Goal: Information Seeking & Learning: Find specific fact

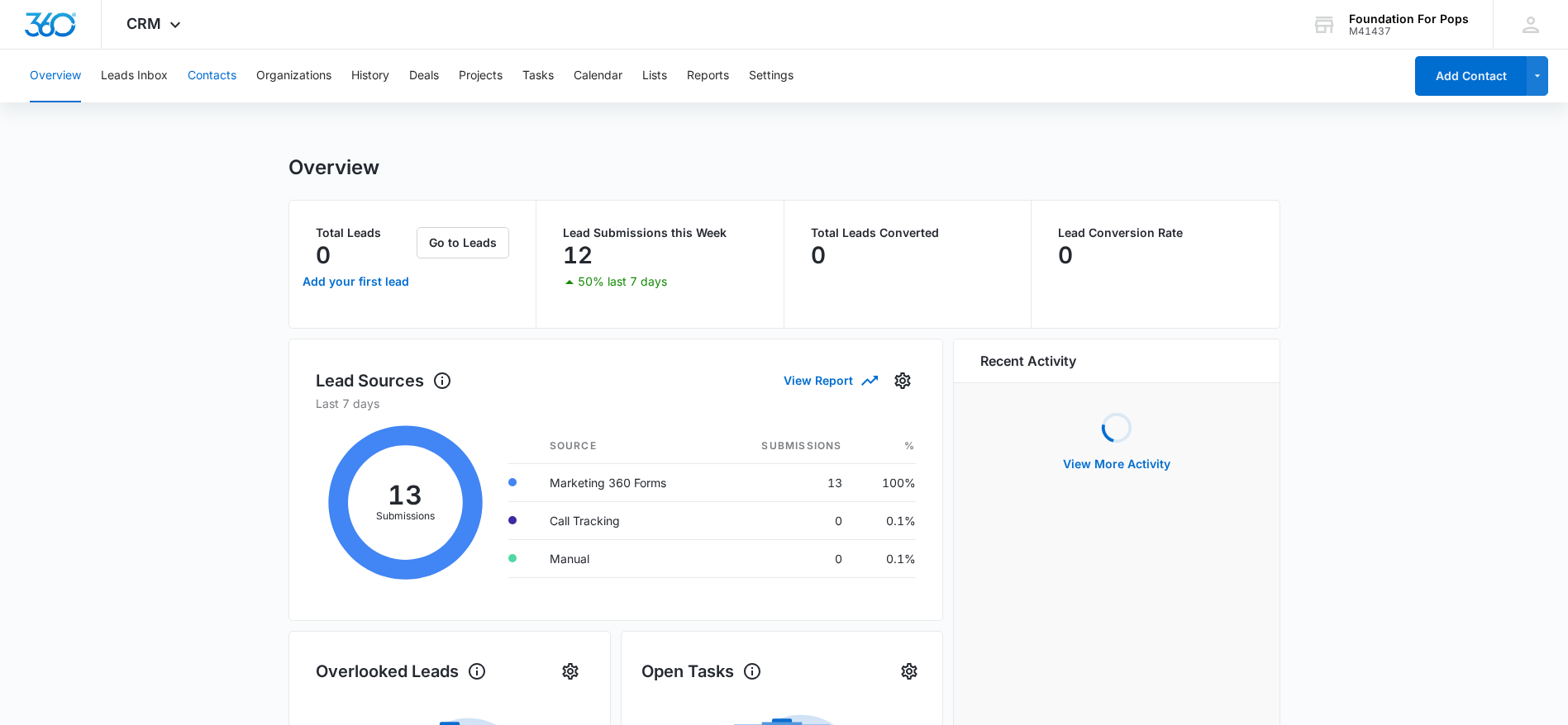
click at [219, 77] on button "Contacts" at bounding box center [212, 76] width 49 height 53
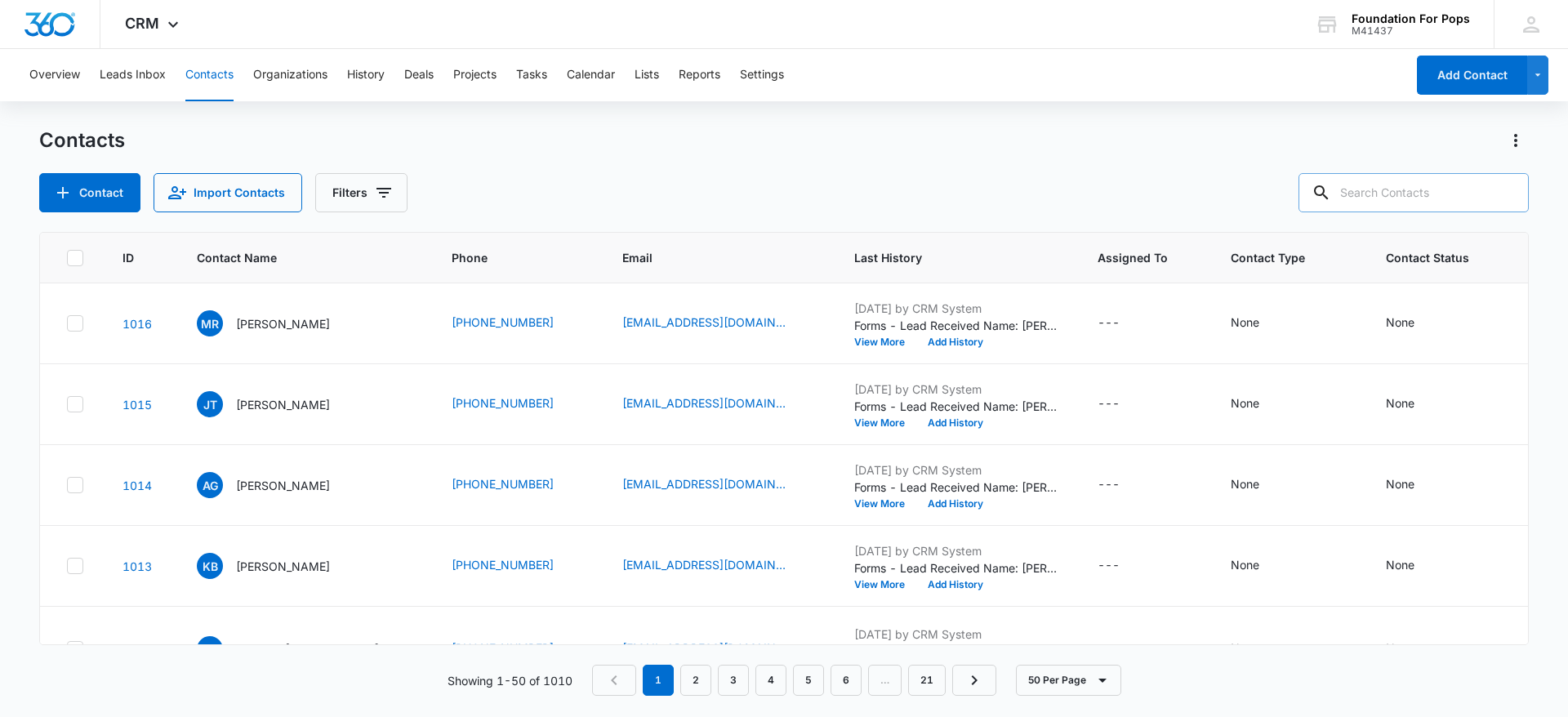
click at [1427, 189] on input "text" at bounding box center [1414, 193] width 230 height 39
type input "[PERSON_NAME]"
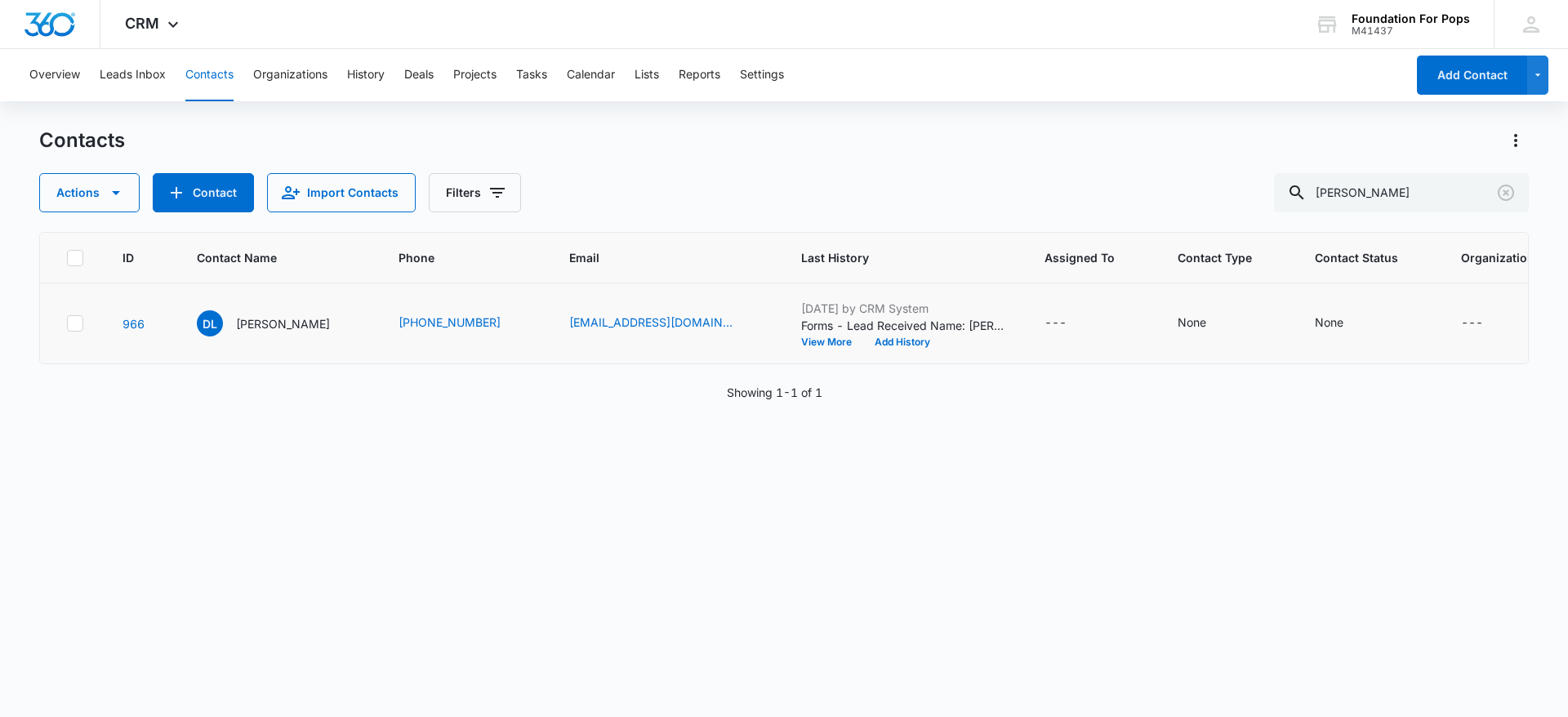
click at [145, 340] on td "966" at bounding box center [140, 324] width 74 height 81
click at [141, 331] on link "966" at bounding box center [133, 324] width 22 height 14
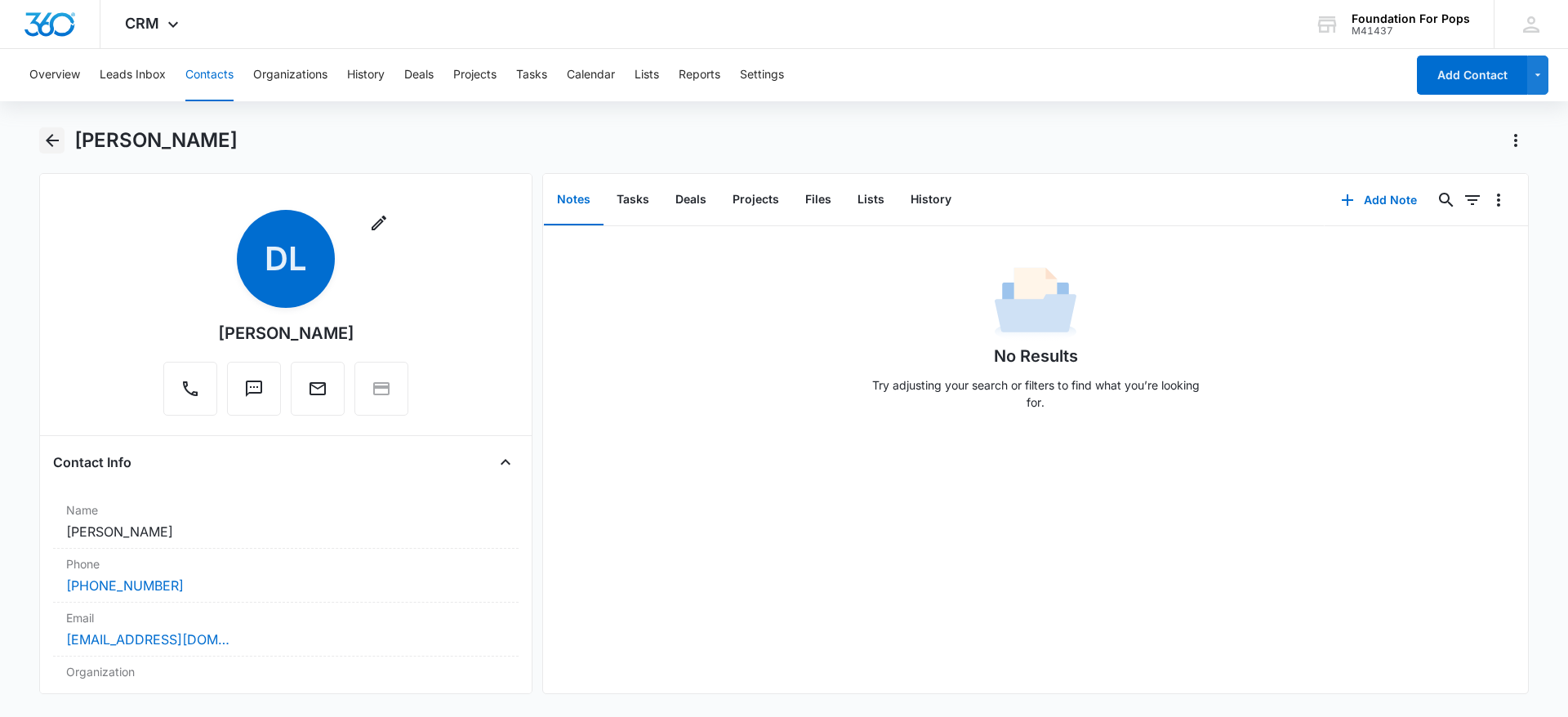
click at [57, 133] on icon "Back" at bounding box center [53, 141] width 20 height 20
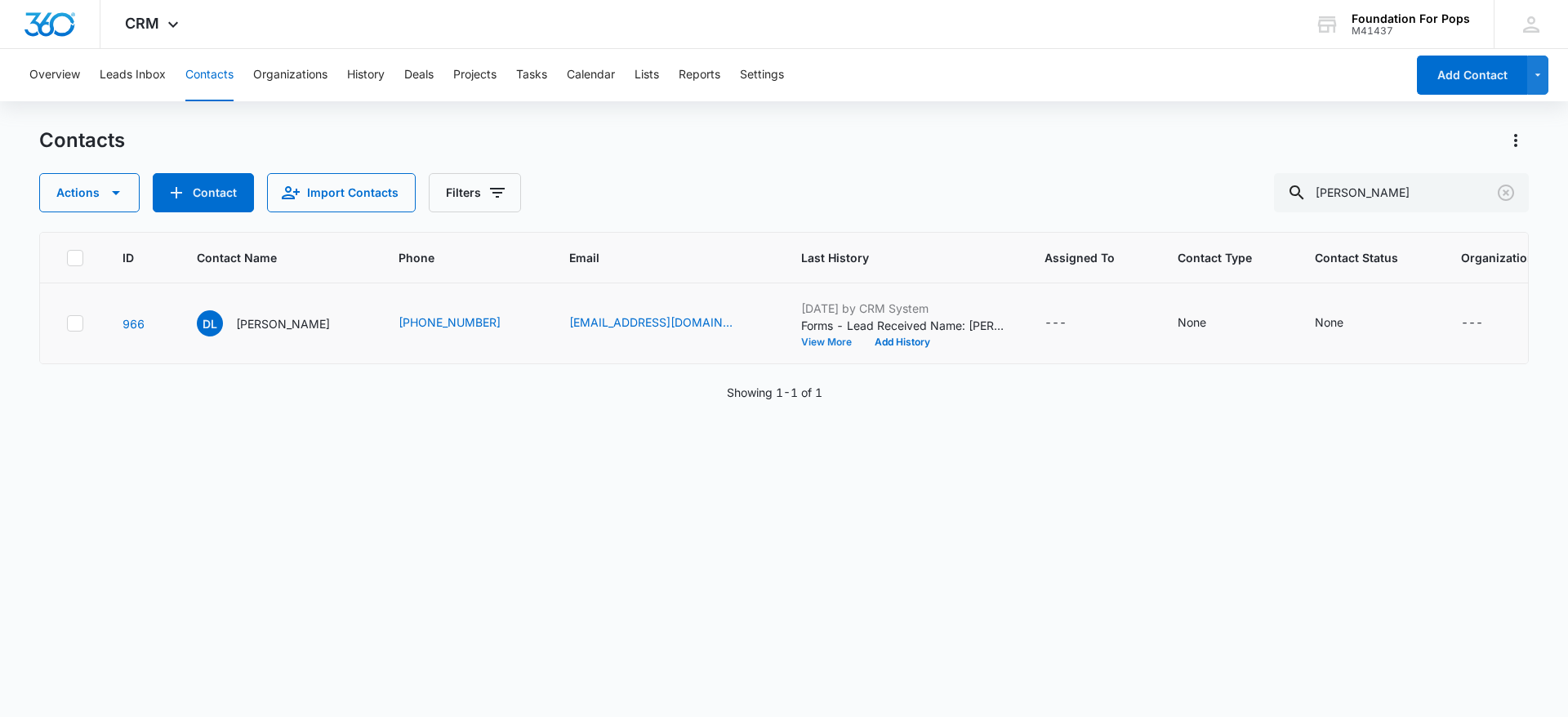
click at [801, 347] on button "View More" at bounding box center [832, 342] width 62 height 10
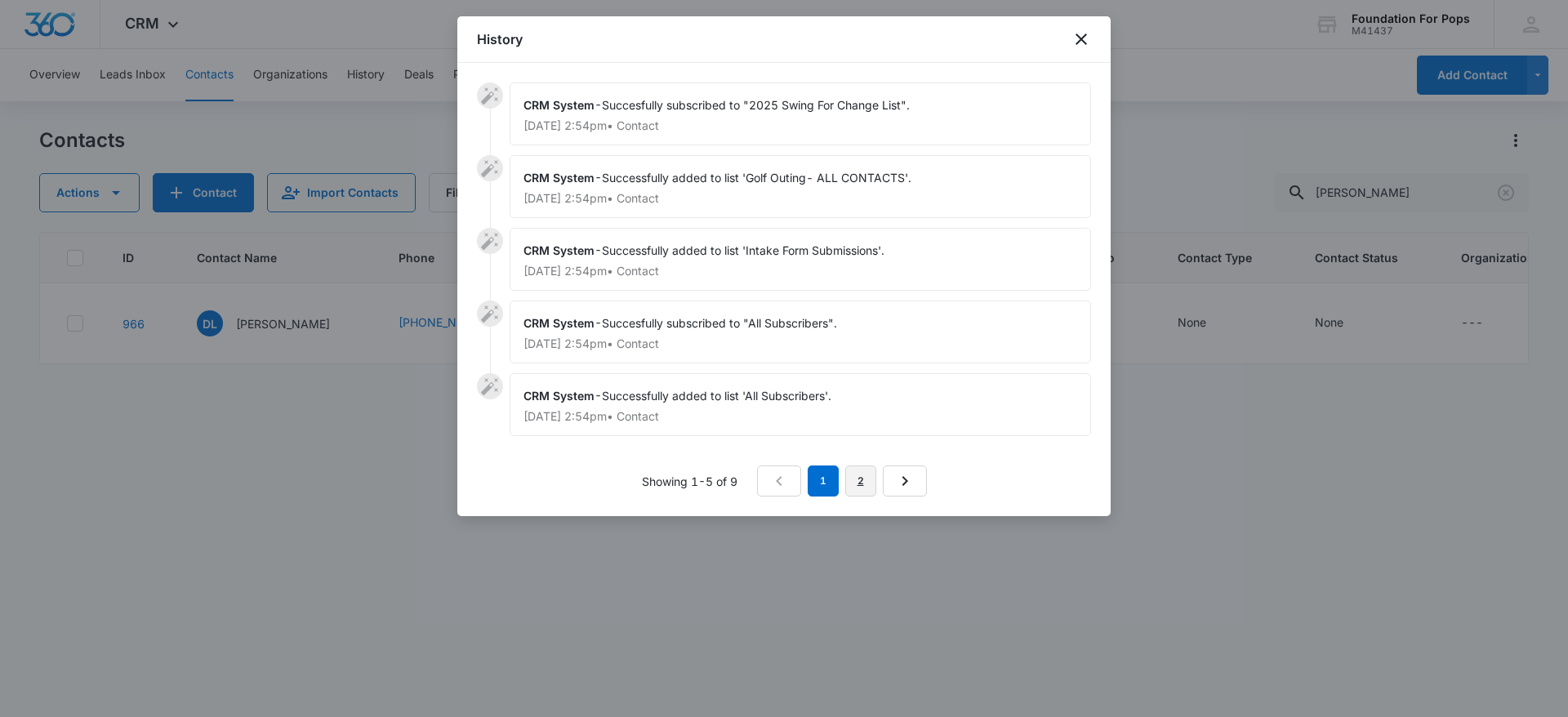
click at [863, 473] on link "2" at bounding box center [860, 481] width 31 height 31
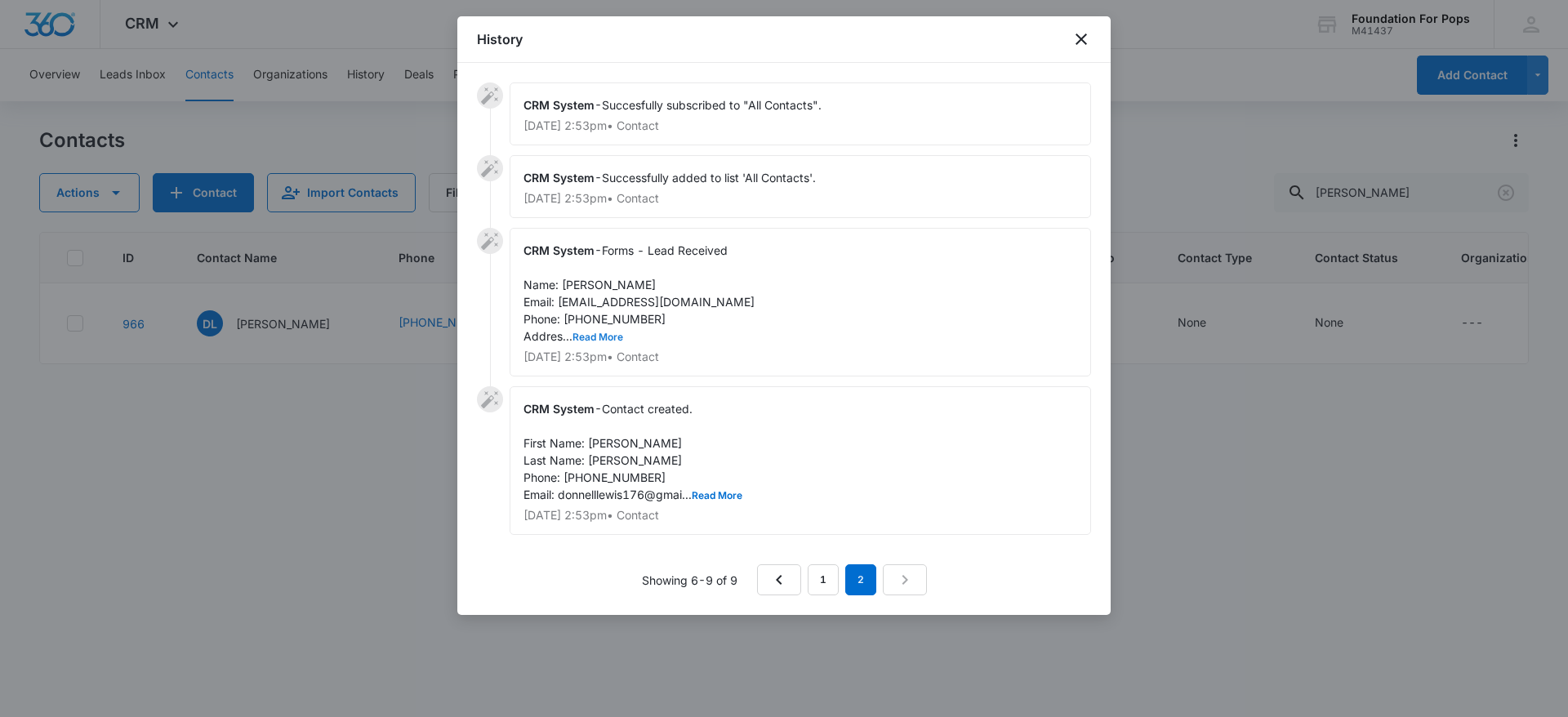
click at [603, 335] on button "Read More" at bounding box center [598, 337] width 51 height 10
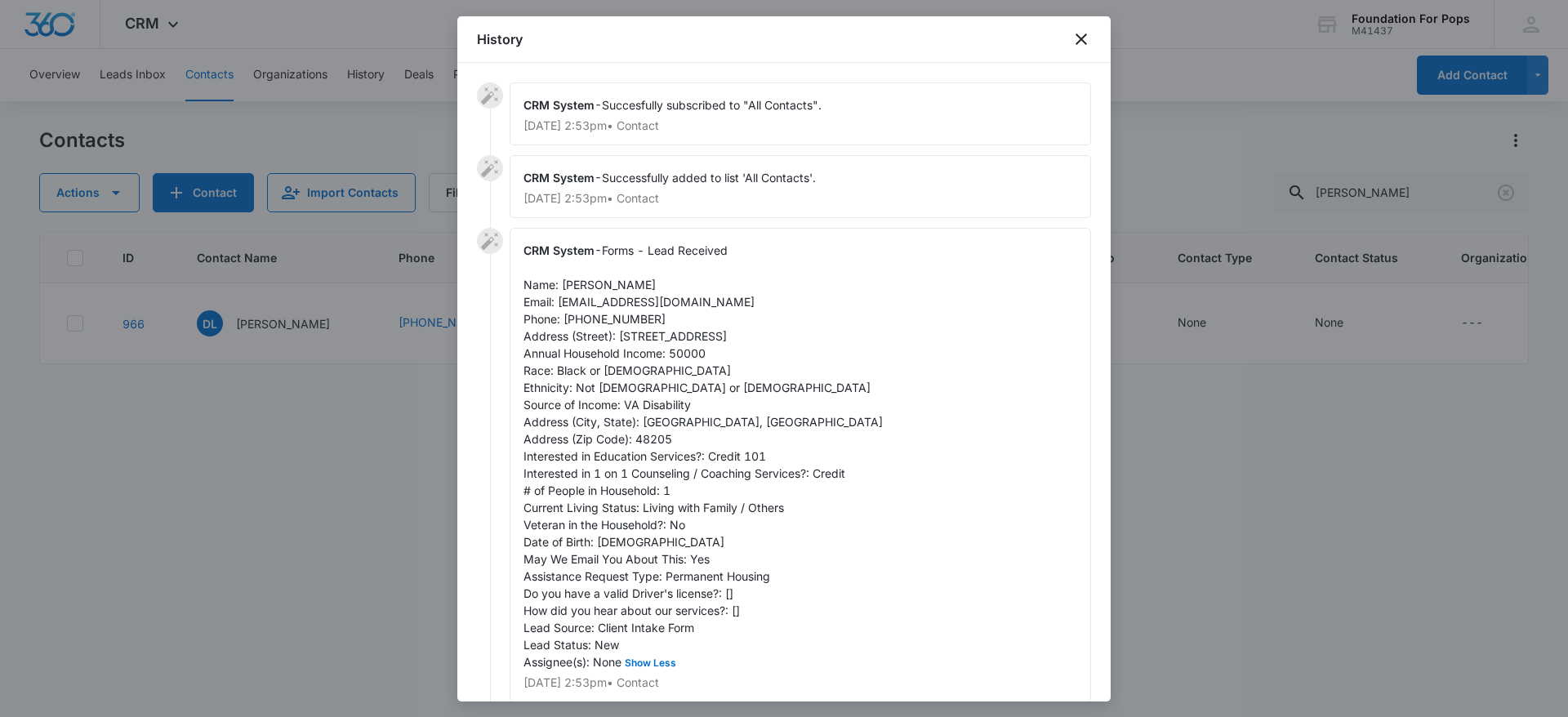
click at [1086, 18] on div "History" at bounding box center [783, 39] width 653 height 47
click at [1079, 33] on icon "close" at bounding box center [1081, 39] width 20 height 20
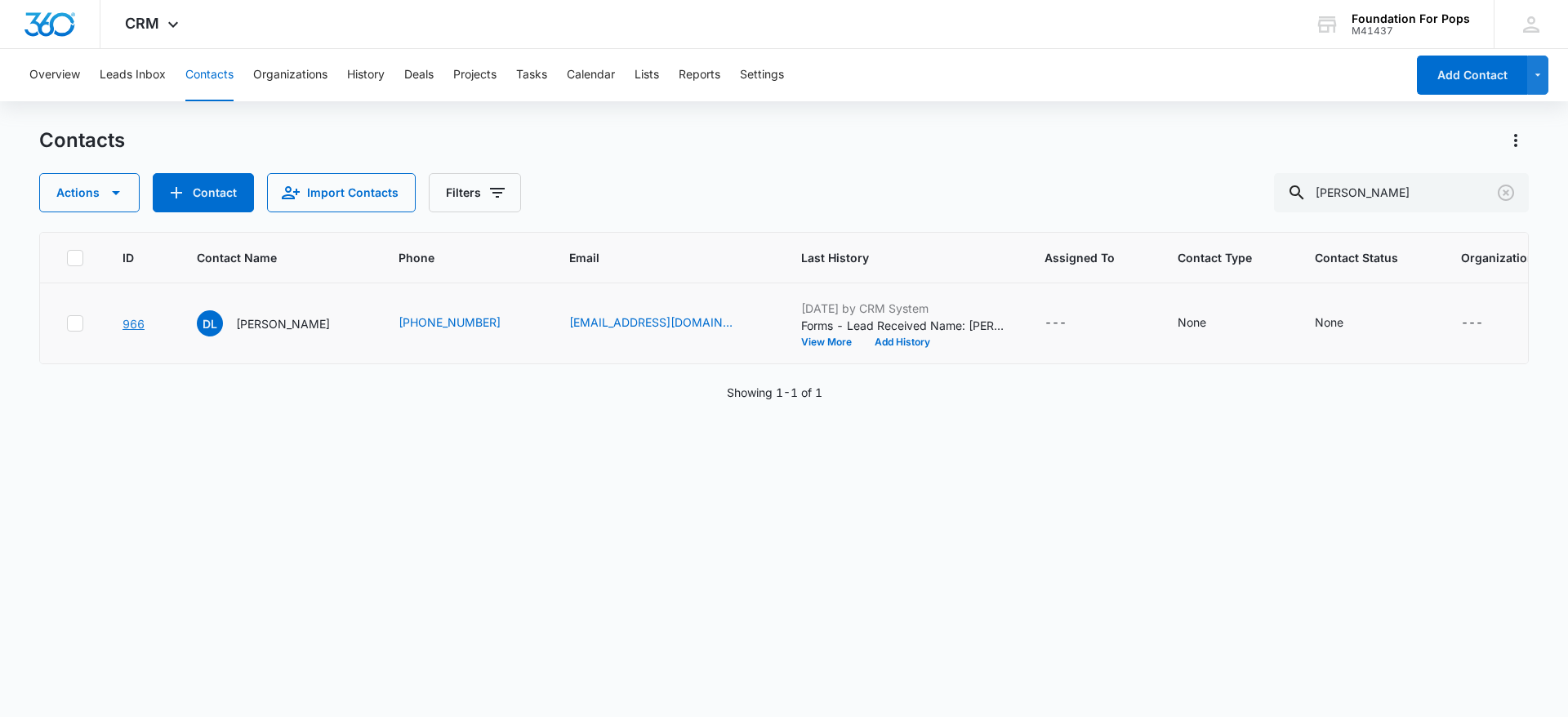
click at [141, 331] on link "966" at bounding box center [133, 324] width 22 height 14
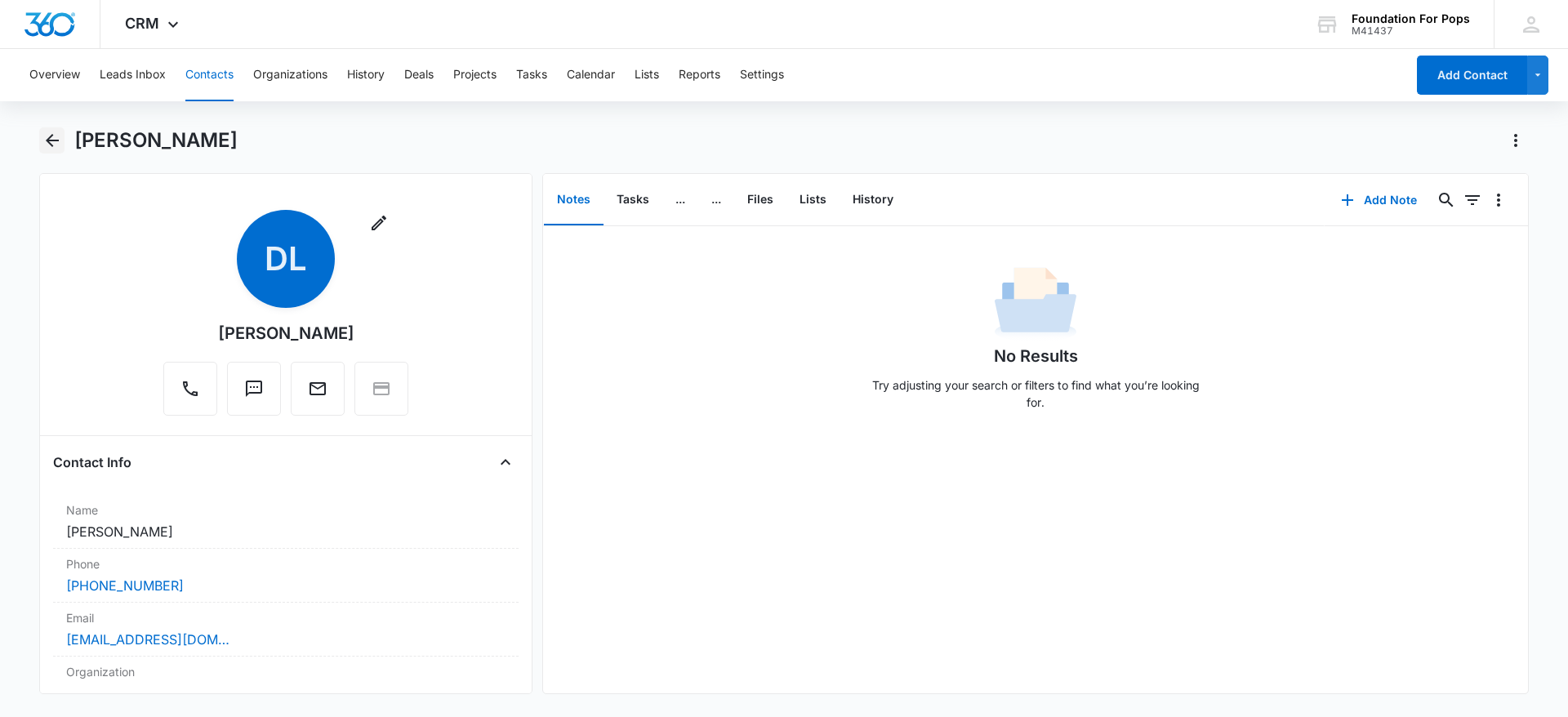
click at [54, 138] on icon "Back" at bounding box center [53, 141] width 20 height 20
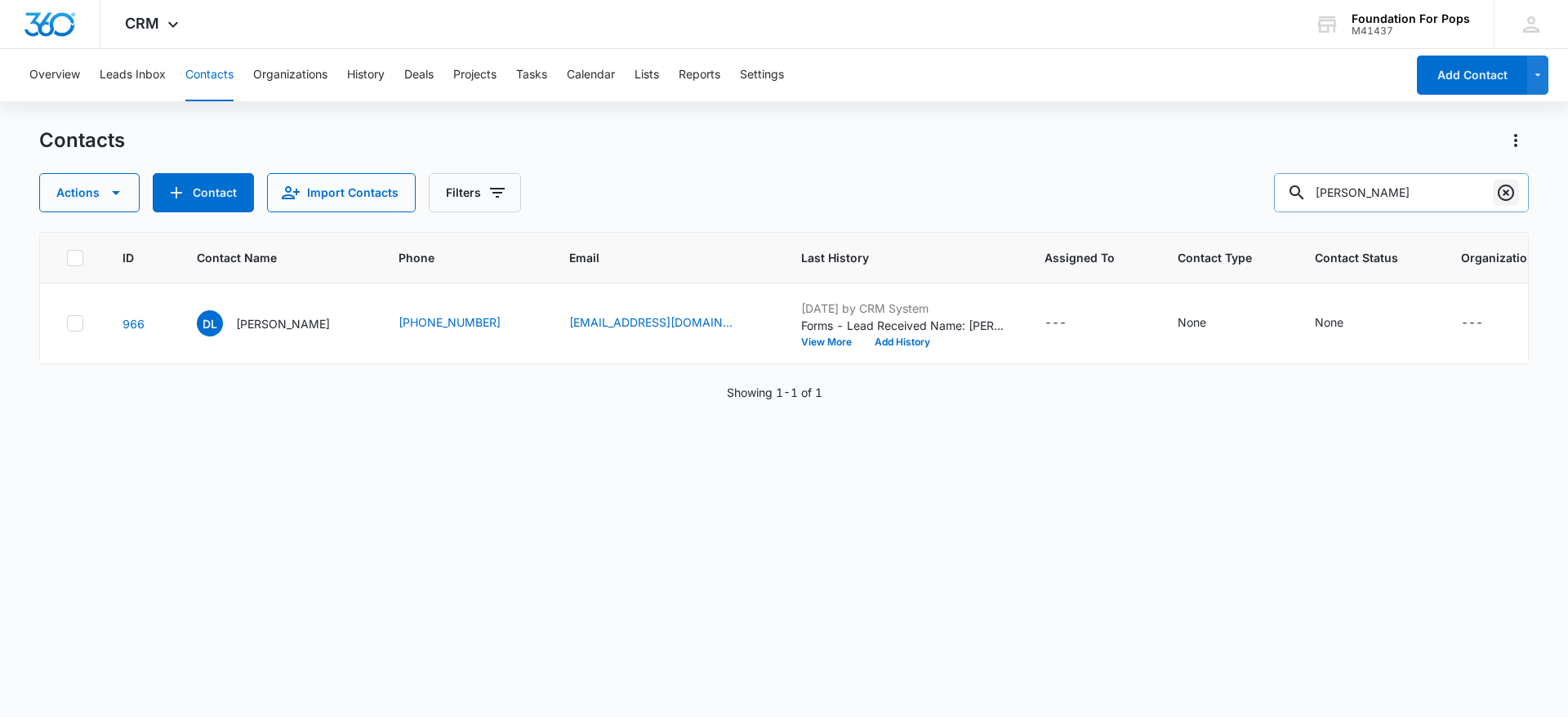
click at [1501, 190] on icon "Clear" at bounding box center [1506, 193] width 20 height 20
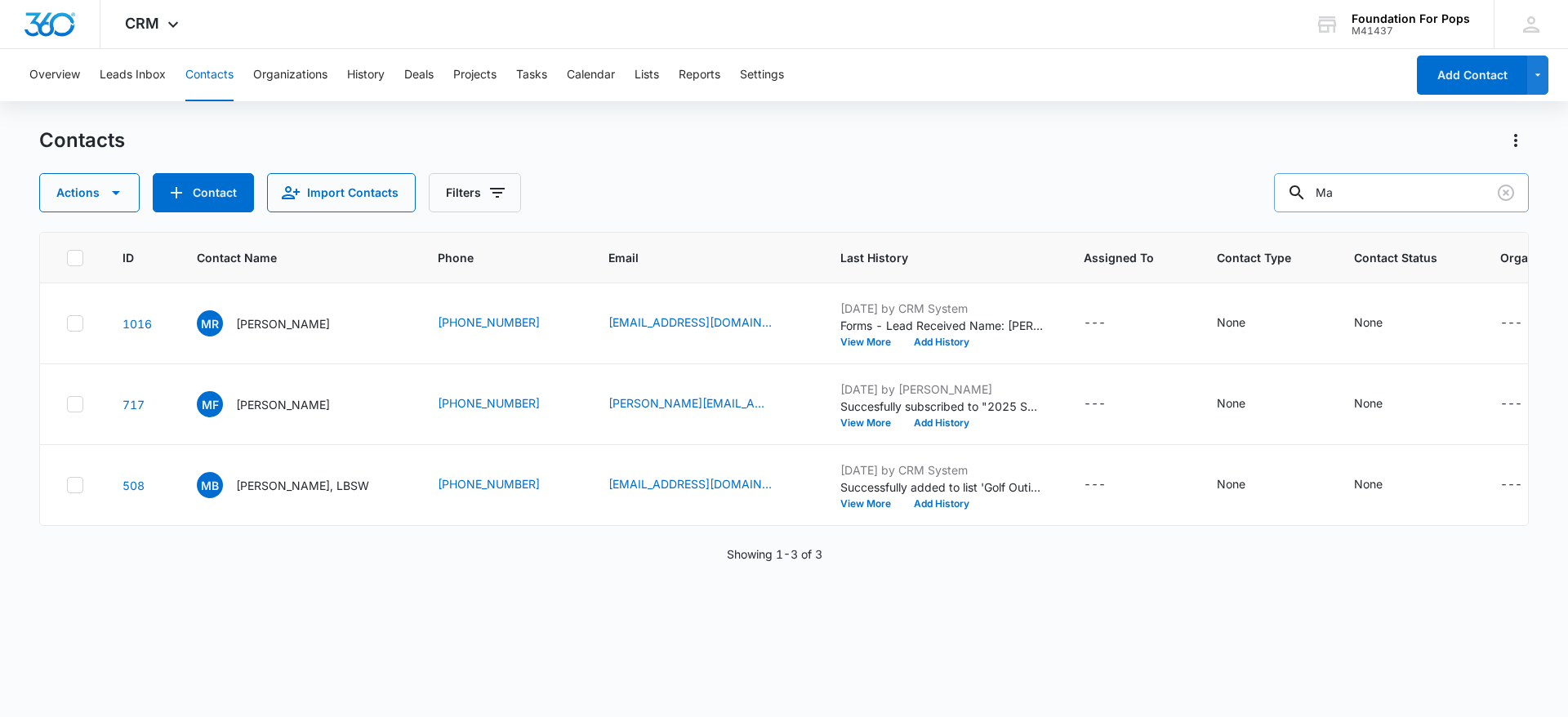
type input "M"
type input "corewell"
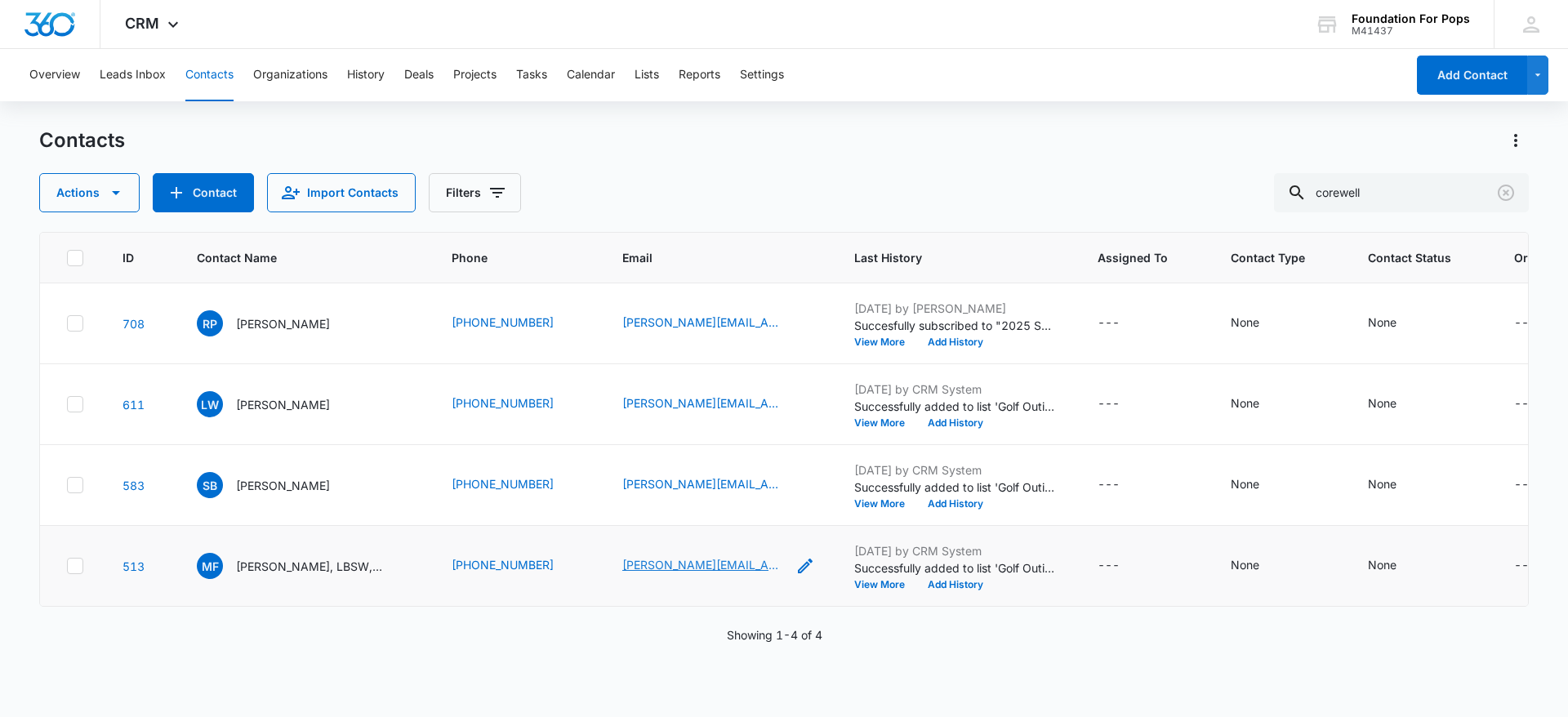
click at [698, 558] on link "[PERSON_NAME][EMAIL_ADDRESS][PERSON_NAME][DOMAIN_NAME]" at bounding box center [703, 565] width 164 height 17
drag, startPoint x: 1506, startPoint y: 192, endPoint x: 1478, endPoint y: 182, distance: 29.7
click at [1492, 192] on button "Clear" at bounding box center [1506, 193] width 26 height 26
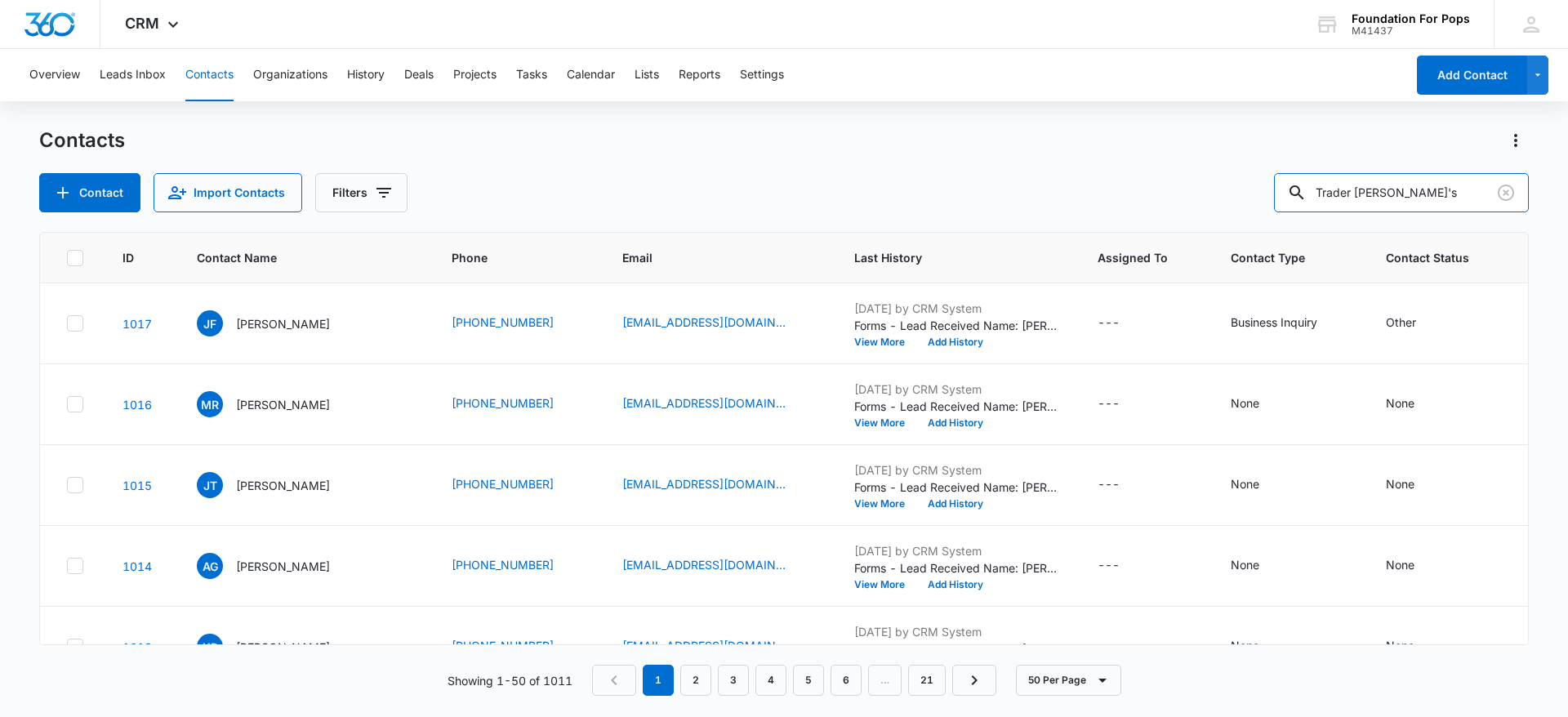
type input "Trader [PERSON_NAME]'s"
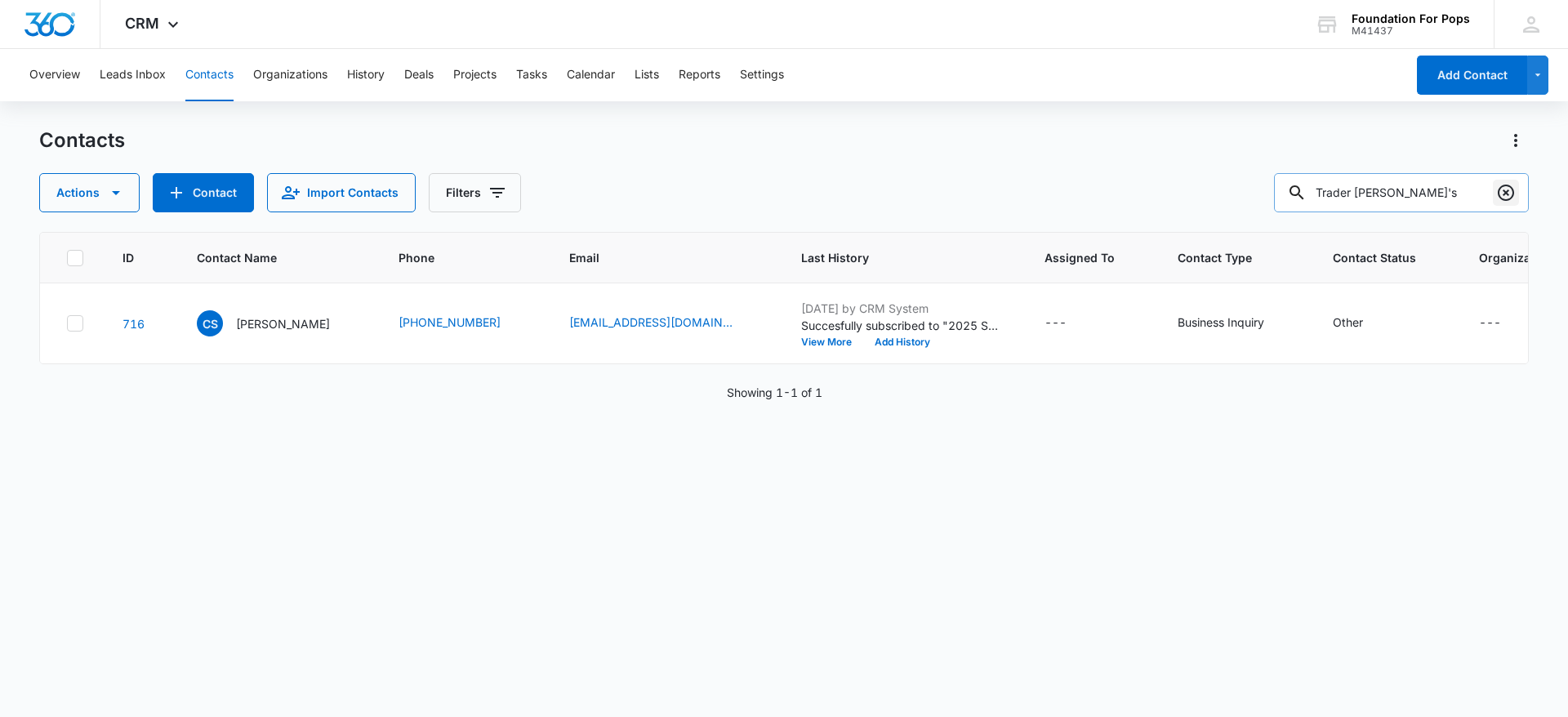
click at [1501, 192] on icon "Clear" at bounding box center [1506, 193] width 20 height 20
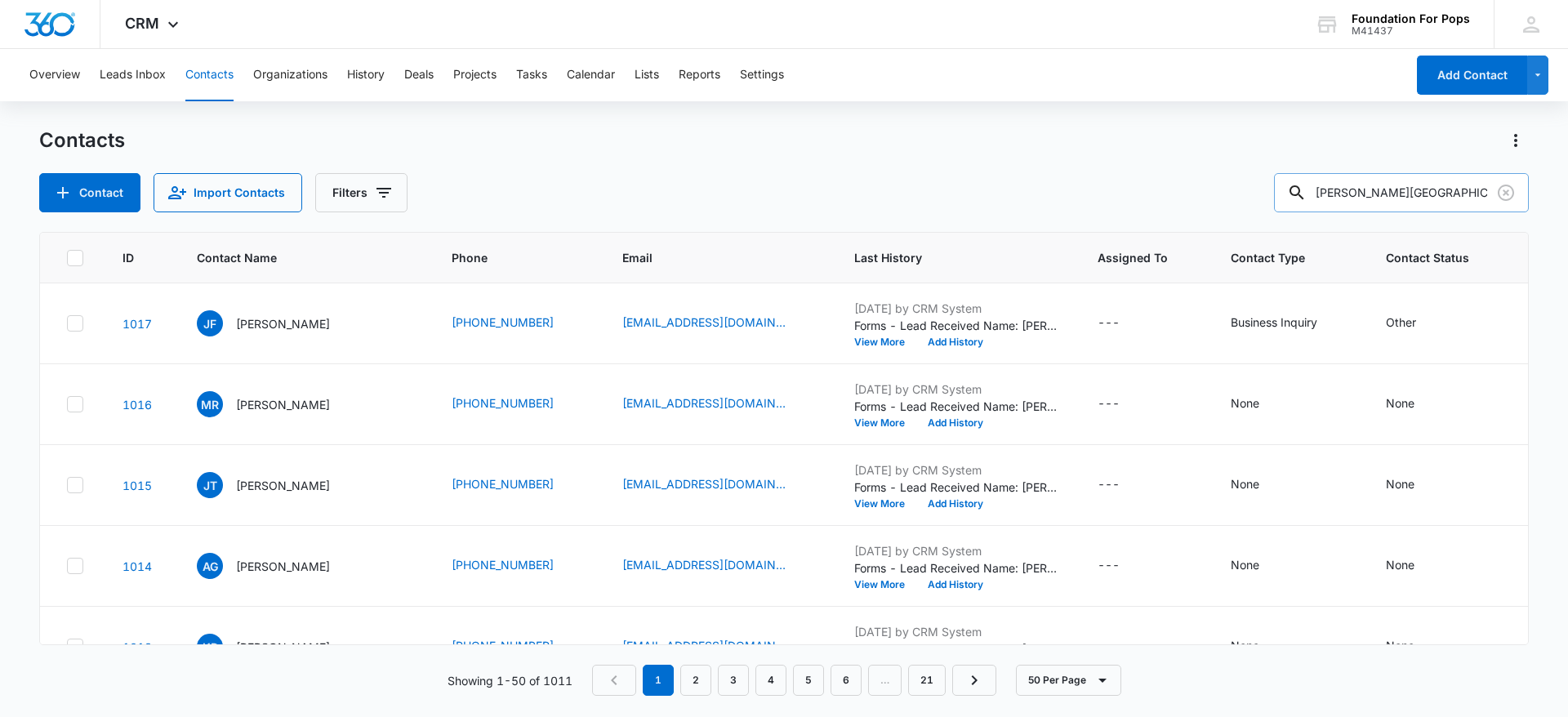
type input "[PERSON_NAME][GEOGRAPHIC_DATA]"
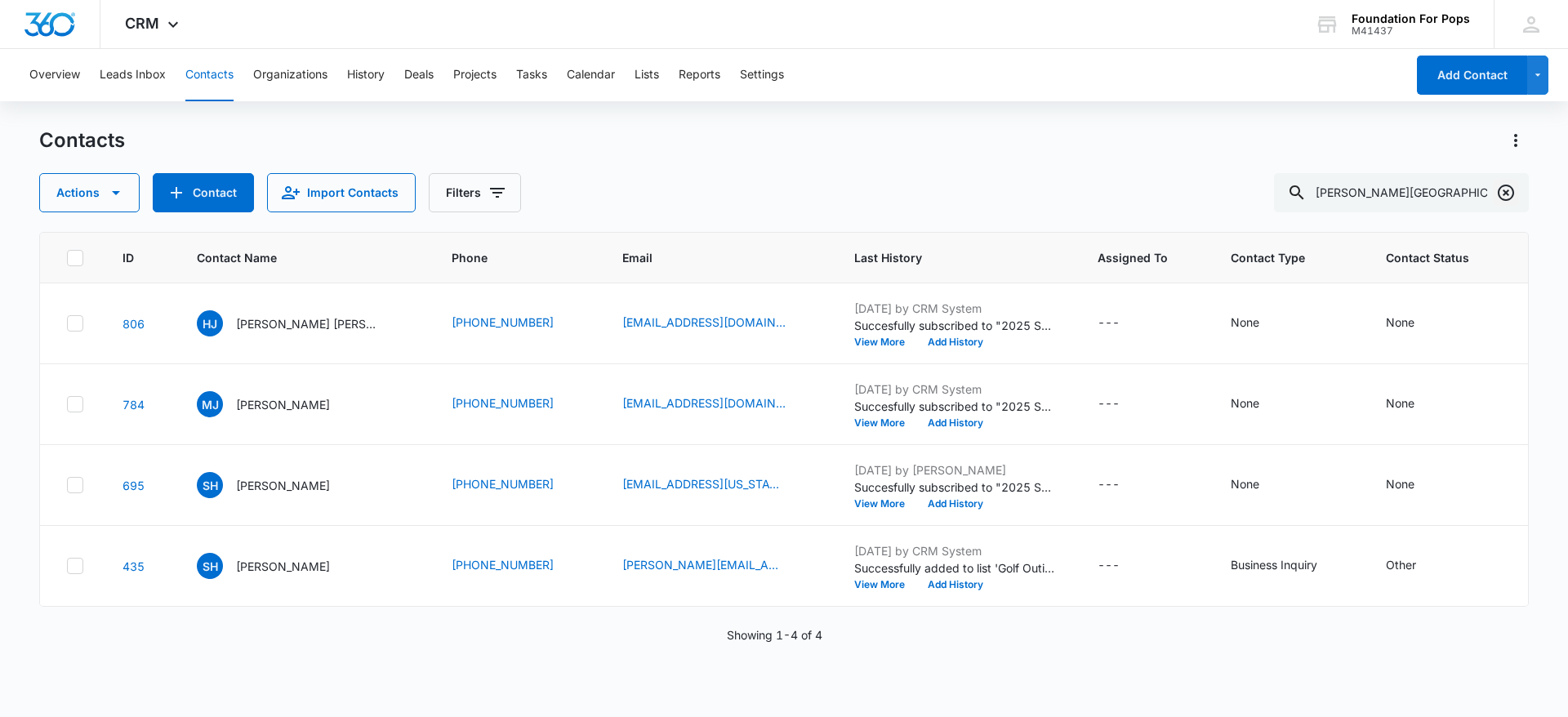
click at [1499, 189] on icon "Clear" at bounding box center [1506, 193] width 16 height 16
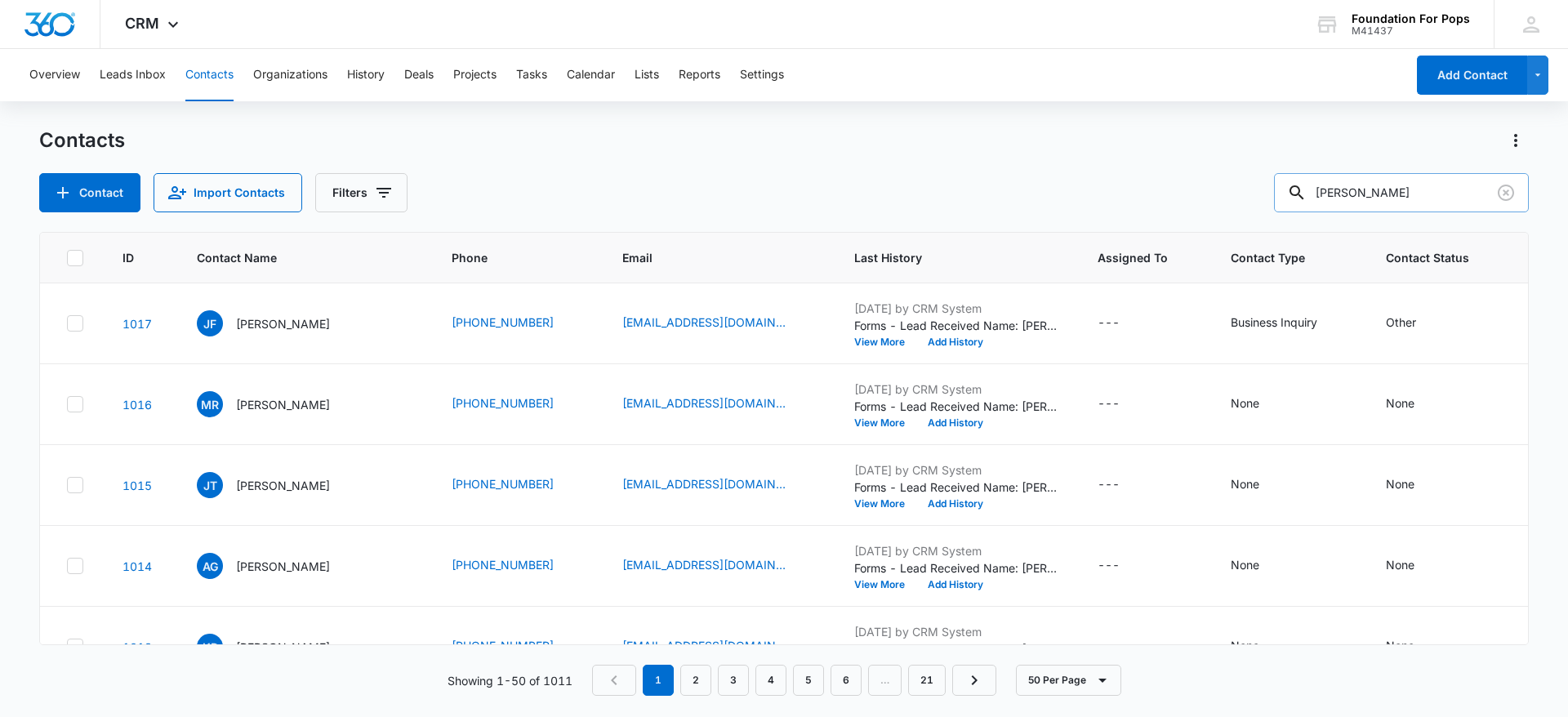
type input "[PERSON_NAME]"
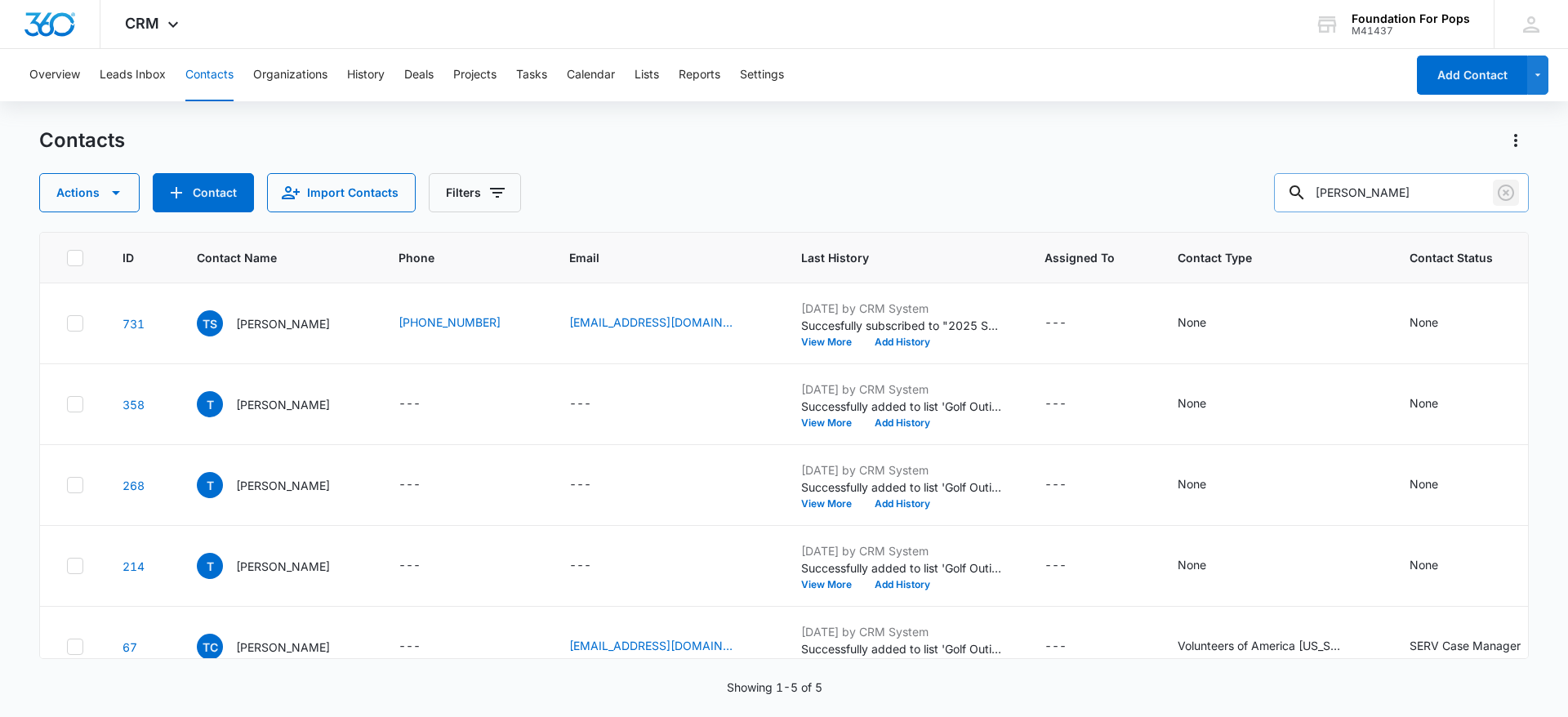
drag, startPoint x: 1503, startPoint y: 184, endPoint x: 1460, endPoint y: 199, distance: 45.5
click at [1500, 185] on icon "Clear" at bounding box center [1506, 193] width 20 height 20
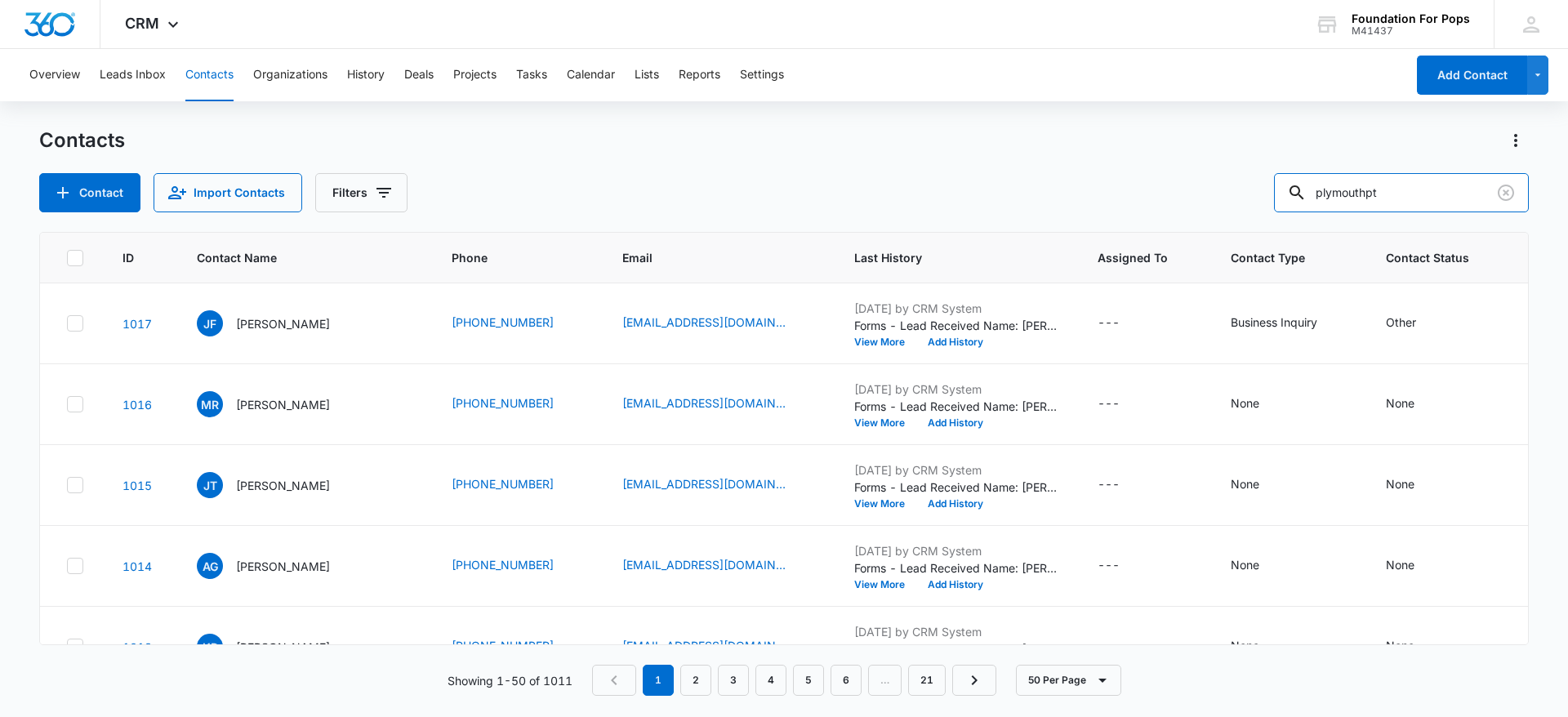
type input "plymouthpt"
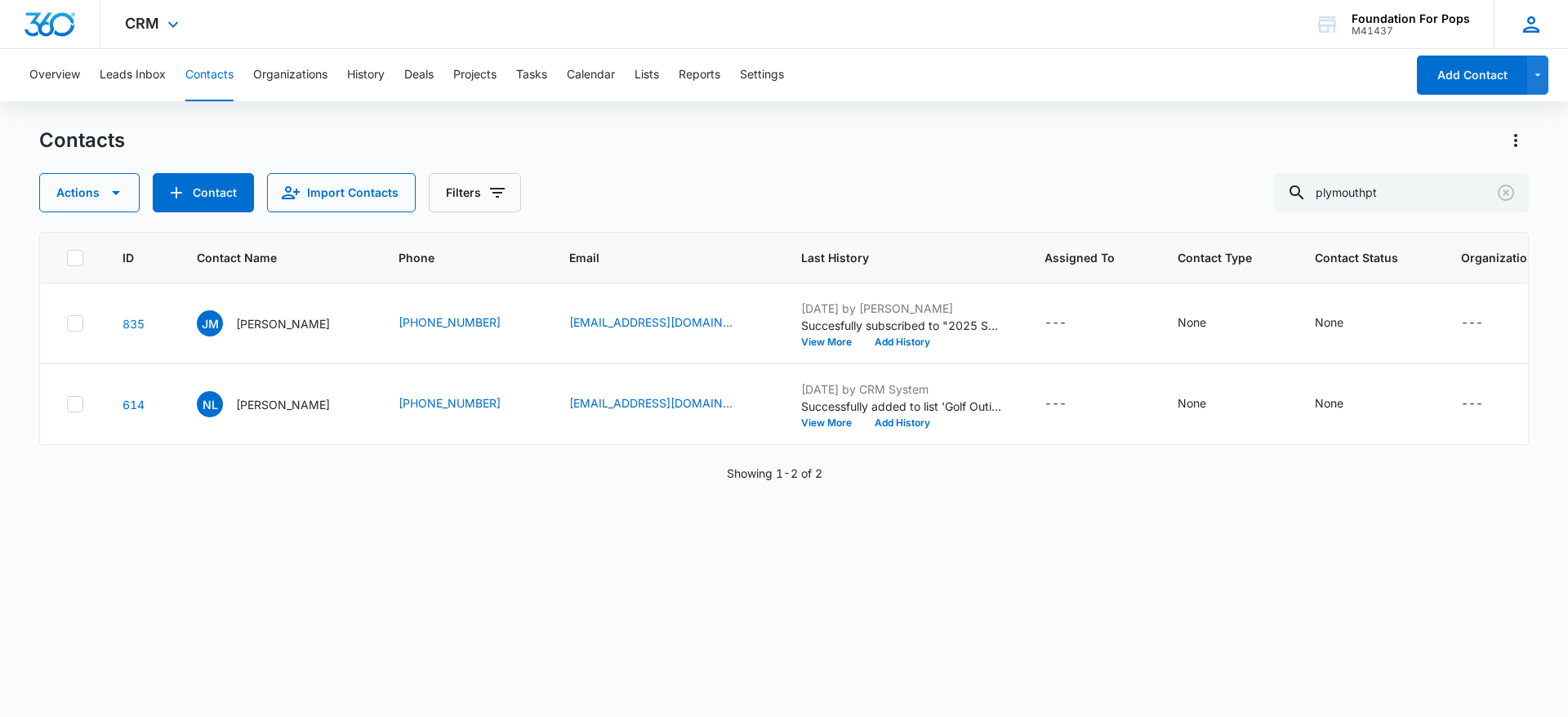
click at [1537, 27] on icon at bounding box center [1531, 25] width 25 height 25
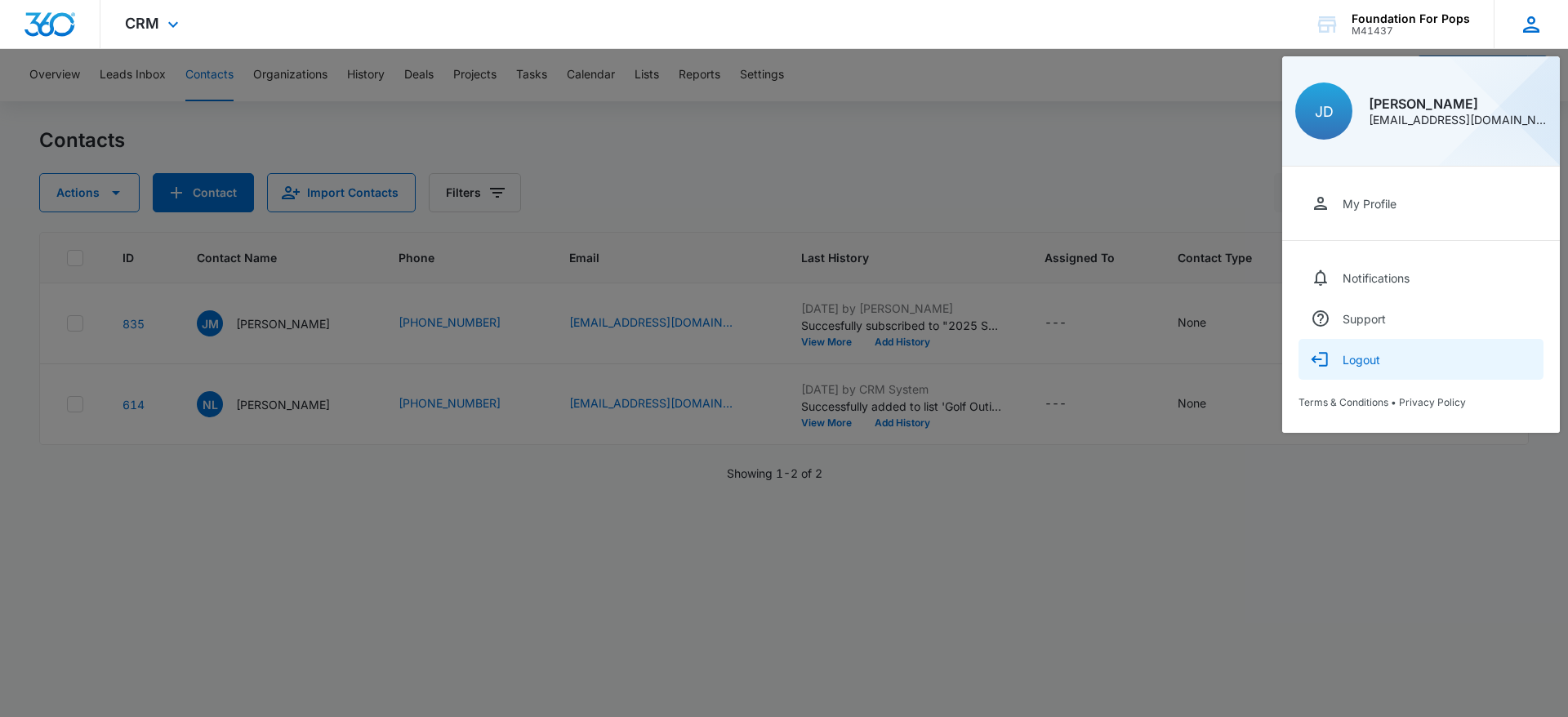
click at [1358, 360] on div "Logout" at bounding box center [1362, 359] width 38 height 14
